Goal: Find specific page/section: Find specific page/section

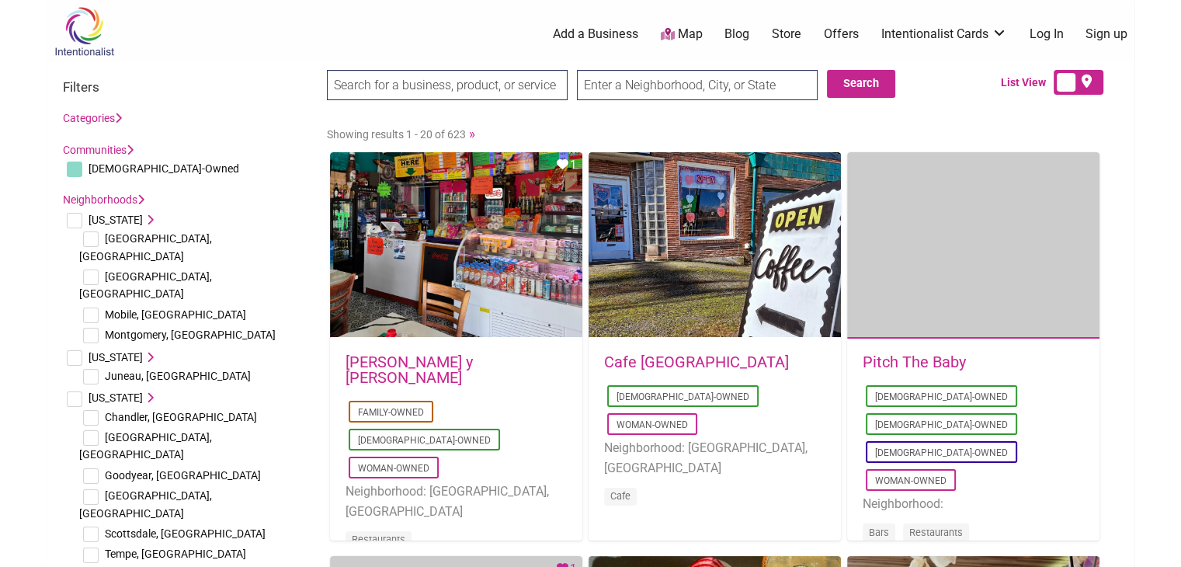
click at [610, 81] on input "text" at bounding box center [697, 85] width 241 height 30
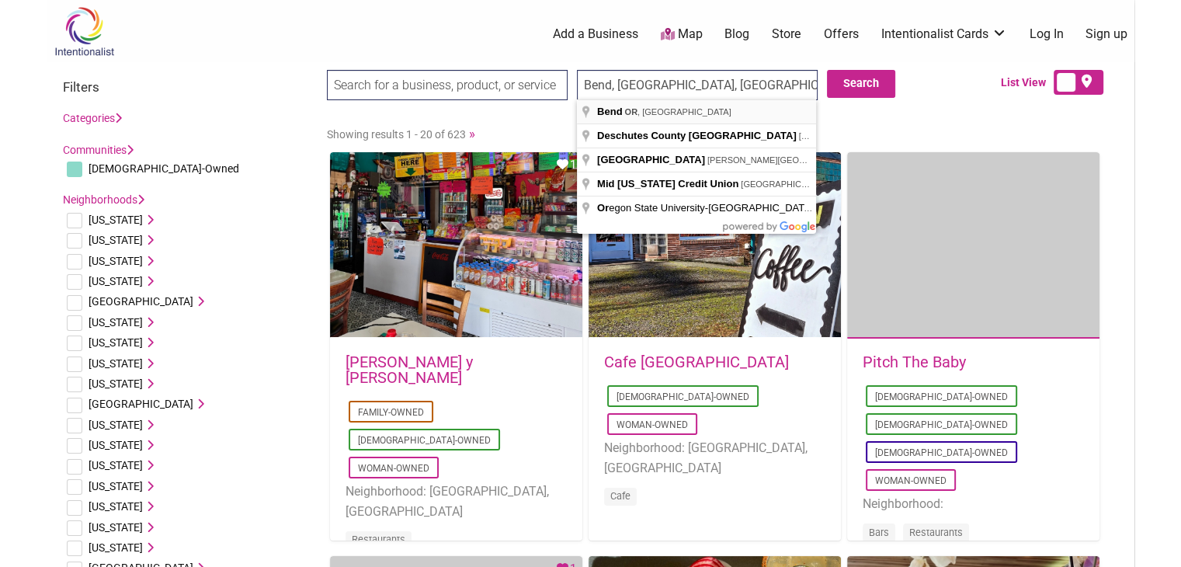
type input "Bend, [GEOGRAPHIC_DATA], [GEOGRAPHIC_DATA]"
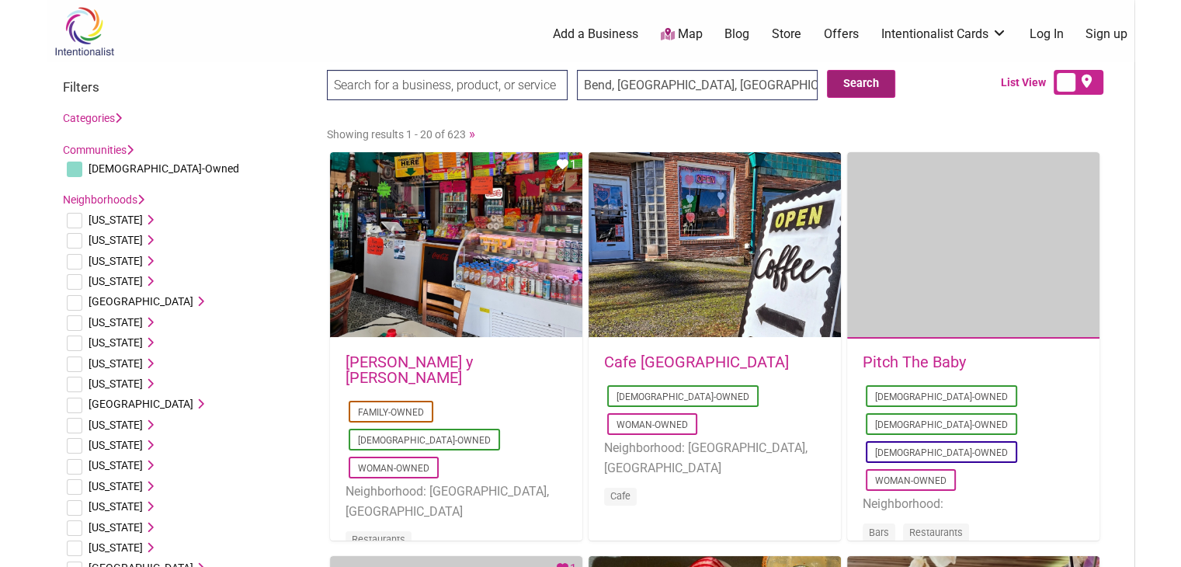
click at [868, 84] on button "Search" at bounding box center [861, 84] width 68 height 28
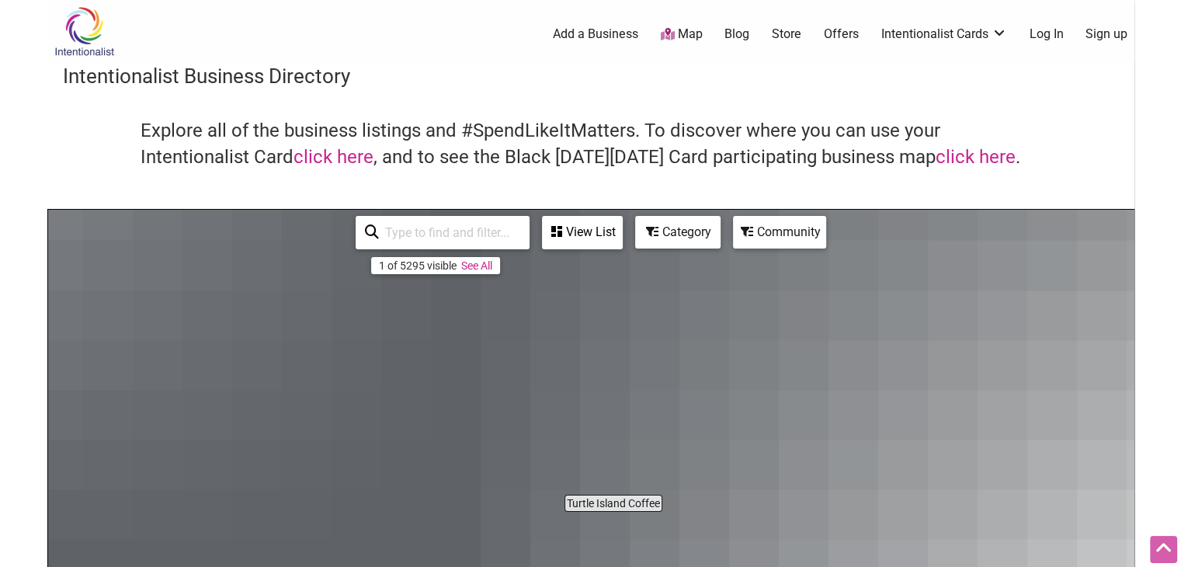
scroll to position [466, 0]
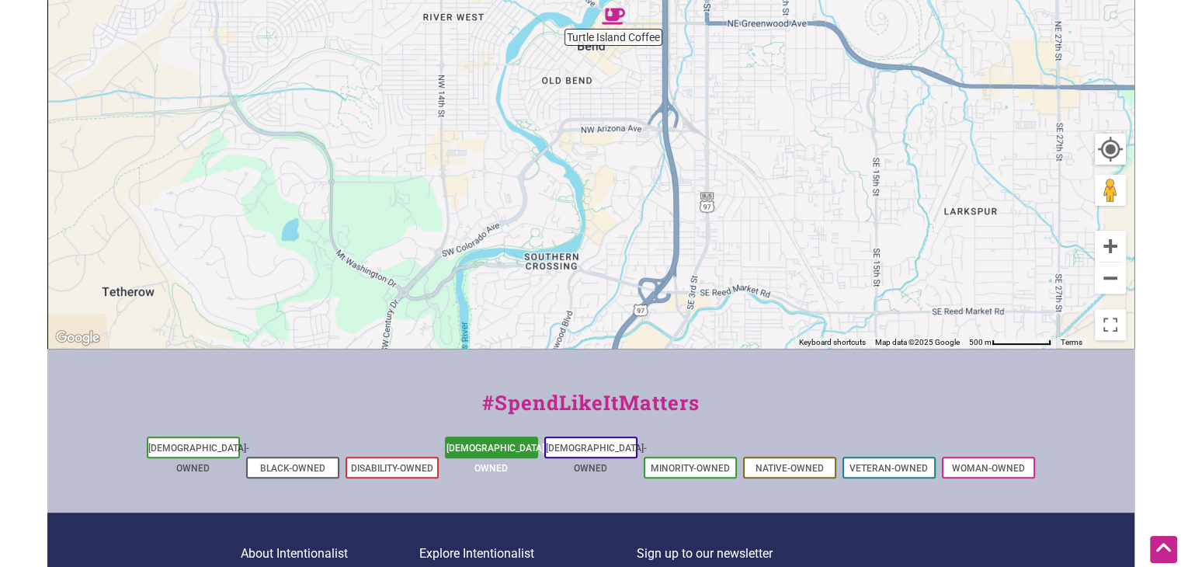
click at [482, 448] on link "[DEMOGRAPHIC_DATA]-Owned" at bounding box center [497, 458] width 101 height 31
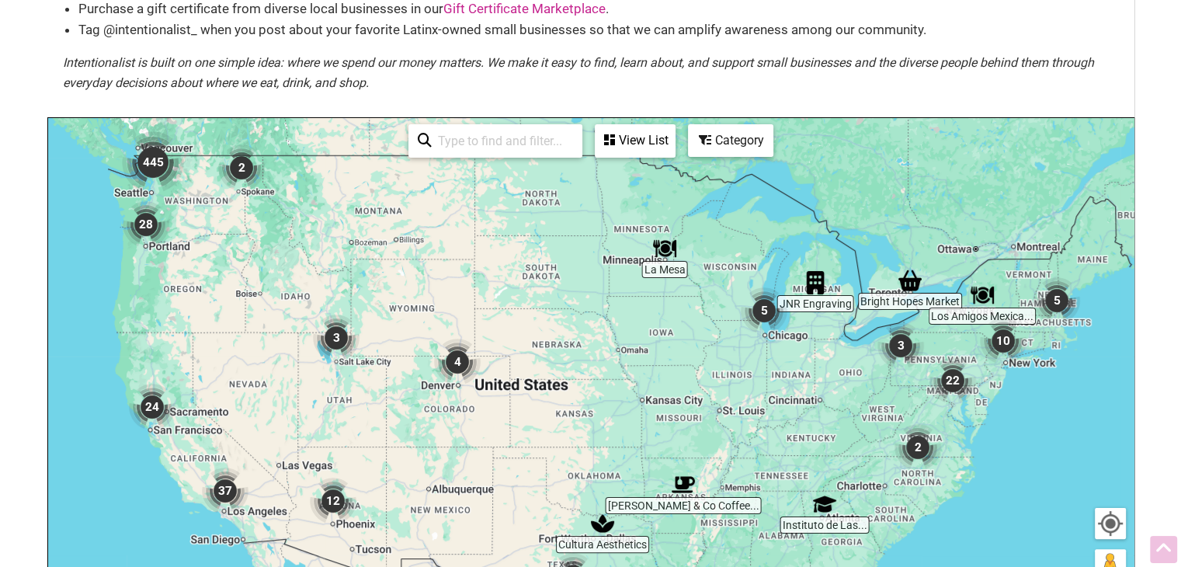
scroll to position [221, 0]
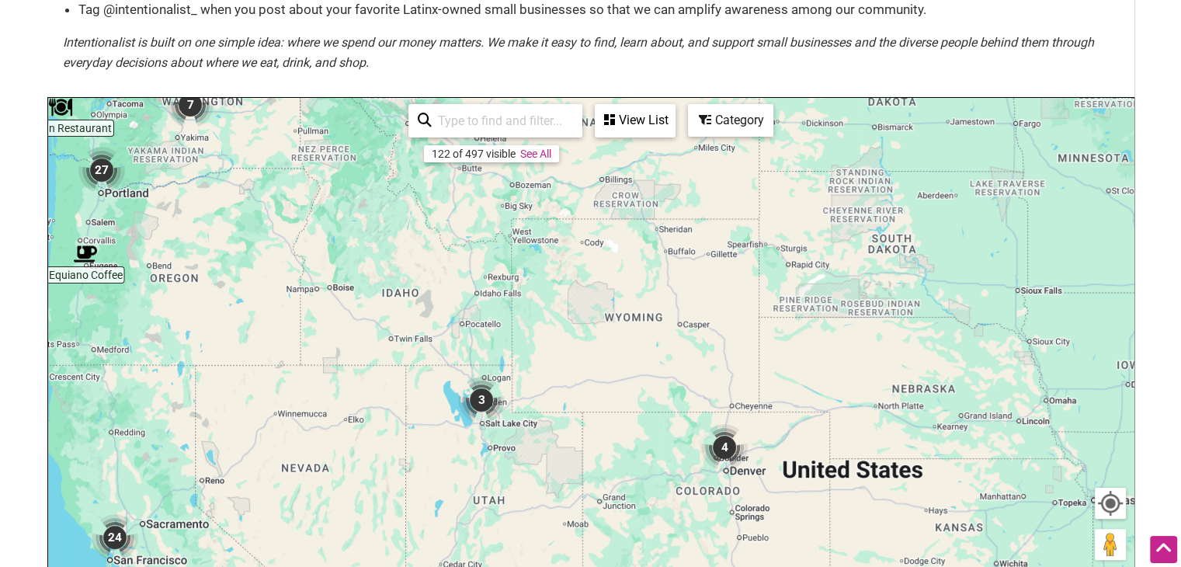
drag, startPoint x: 691, startPoint y: 182, endPoint x: 162, endPoint y: 265, distance: 536.2
click at [162, 265] on div "To navigate, press the arrow keys." at bounding box center [591, 400] width 1086 height 604
click at [461, 113] on input "search" at bounding box center [502, 121] width 141 height 30
click at [625, 119] on div "View List" at bounding box center [636, 121] width 78 height 30
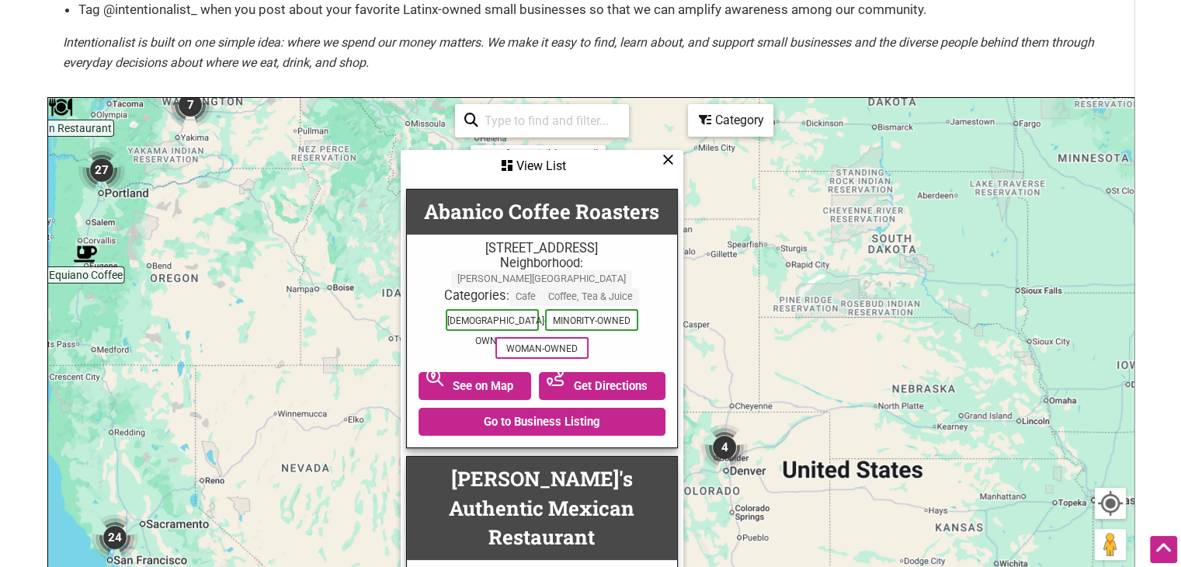
click at [499, 120] on input "search" at bounding box center [548, 121] width 141 height 30
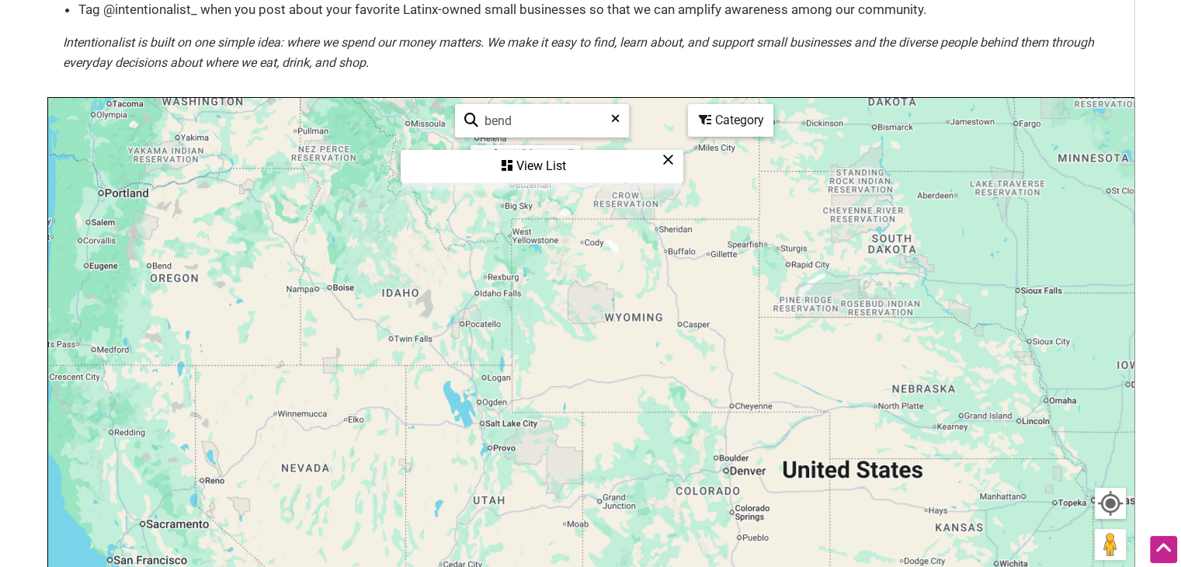
type input "bend"
click at [548, 169] on div "View List" at bounding box center [542, 166] width 280 height 30
